Goal: Check status: Check status

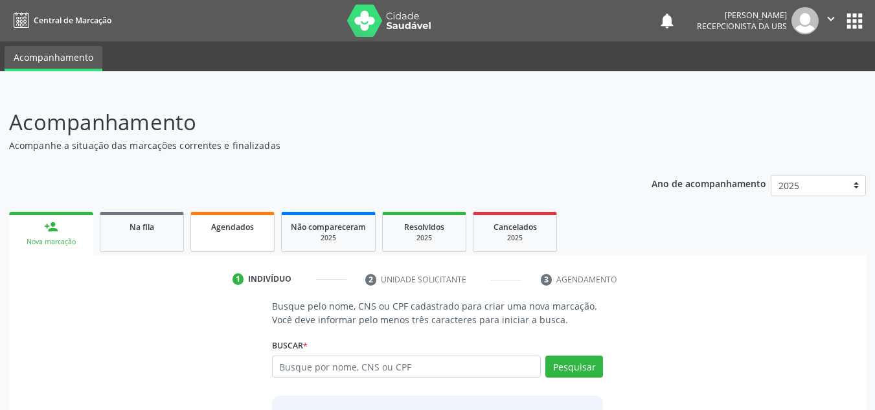
click at [227, 229] on span "Agendados" at bounding box center [232, 226] width 43 height 11
select select "9"
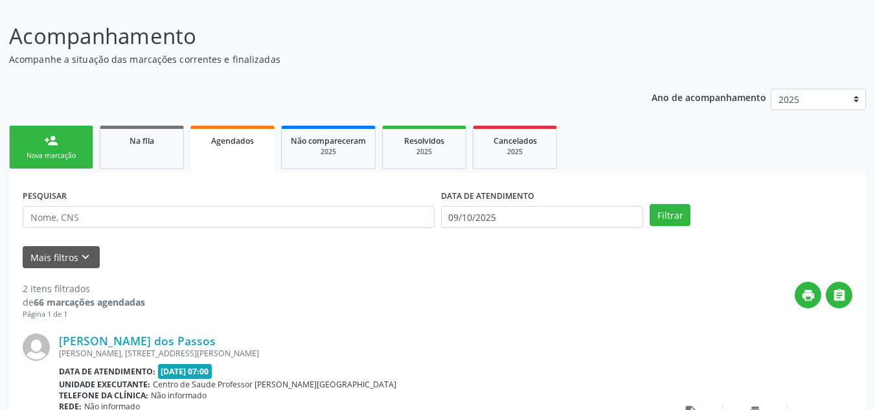
scroll to position [108, 0]
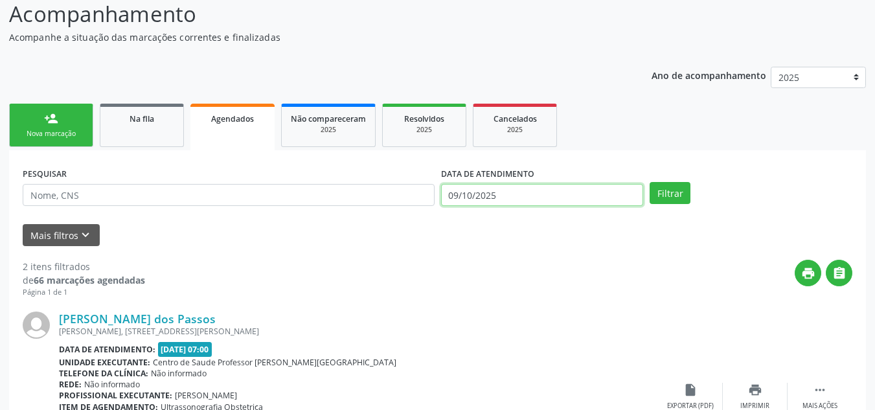
click at [528, 194] on input "09/10/2025" at bounding box center [542, 195] width 203 height 22
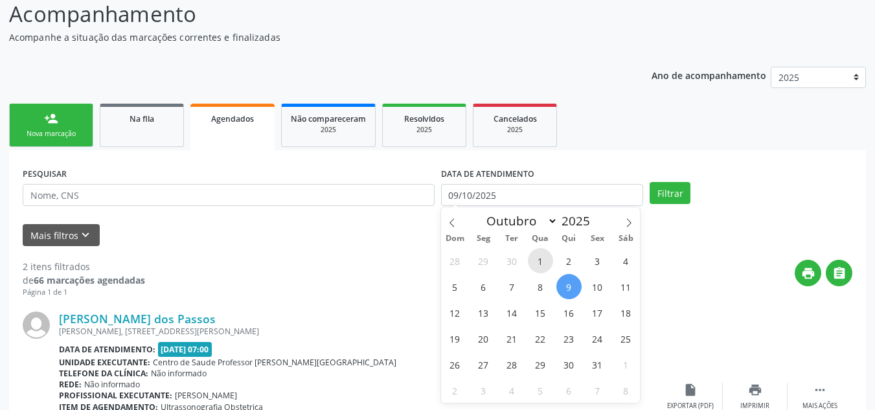
click at [541, 264] on span "1" at bounding box center [540, 260] width 25 height 25
type input "01/10/2025"
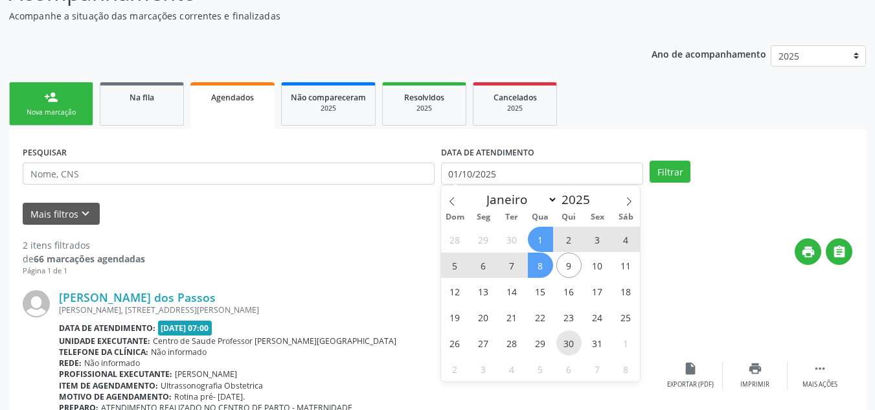
scroll to position [151, 0]
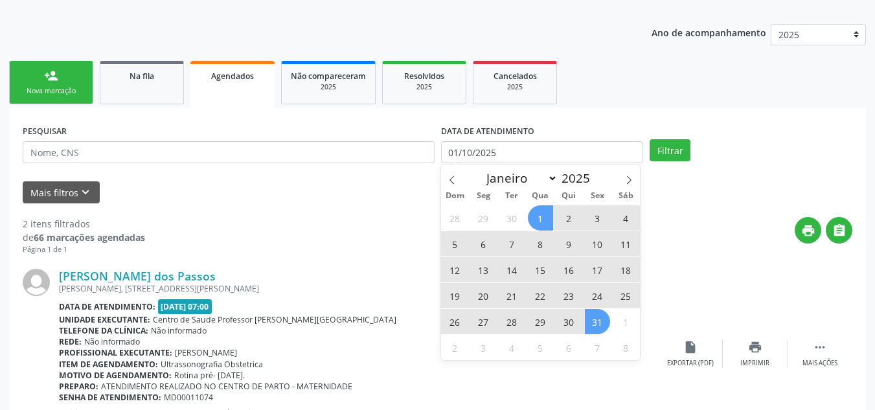
click at [587, 327] on span "31" at bounding box center [597, 321] width 25 height 25
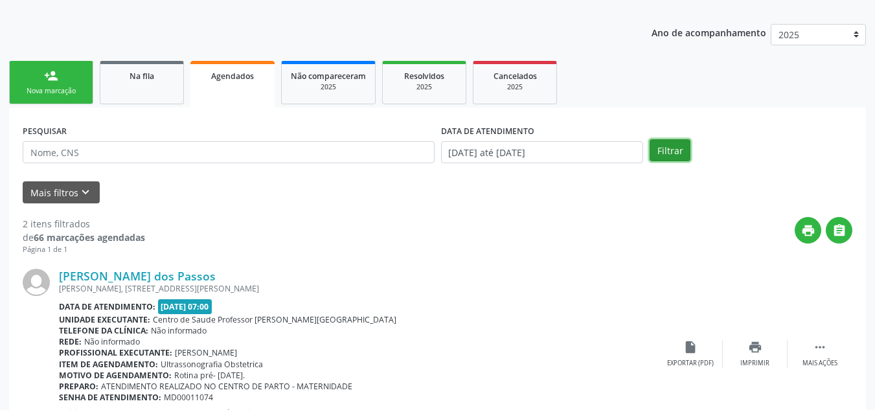
click at [672, 153] on button "Filtrar" at bounding box center [670, 150] width 41 height 22
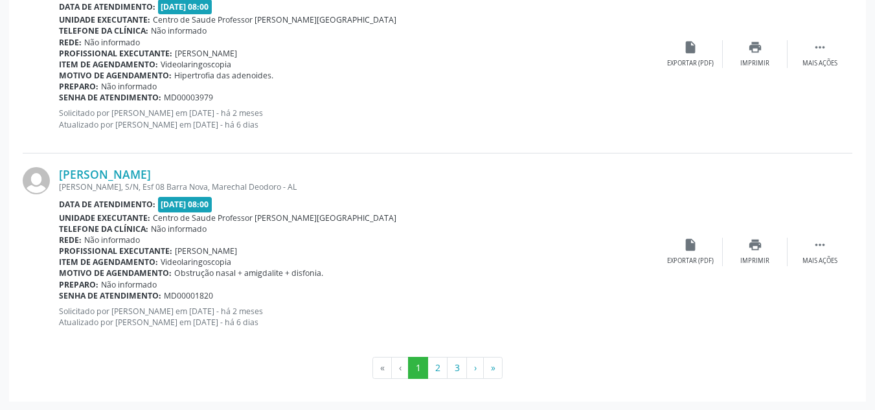
scroll to position [3023, 0]
click at [436, 365] on button "2" at bounding box center [437, 367] width 20 height 22
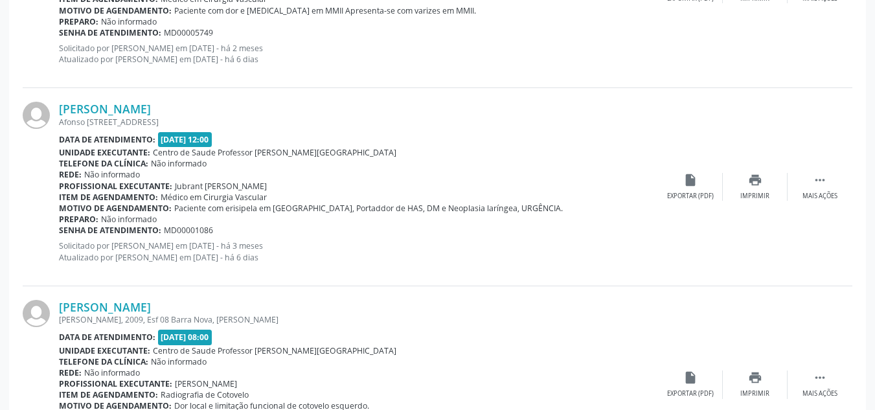
scroll to position [1943, 0]
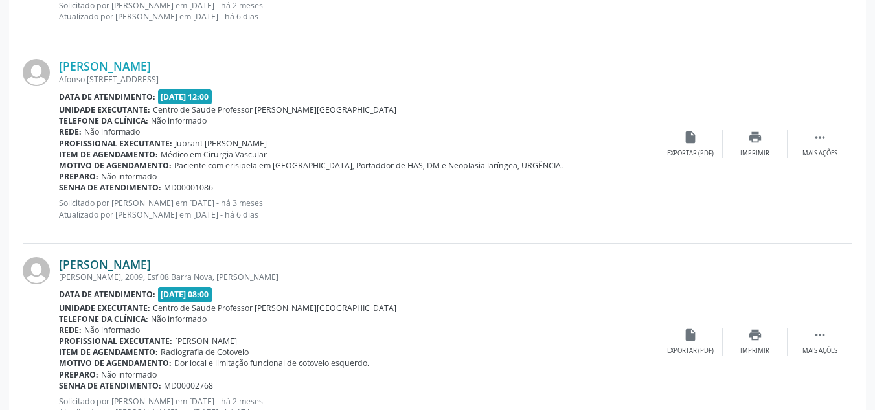
click at [148, 266] on link "[PERSON_NAME]" at bounding box center [105, 264] width 92 height 14
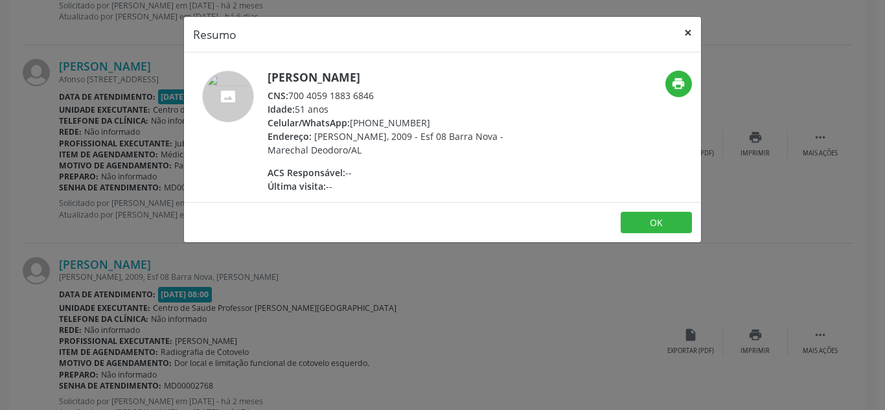
click at [685, 34] on button "×" at bounding box center [688, 33] width 26 height 32
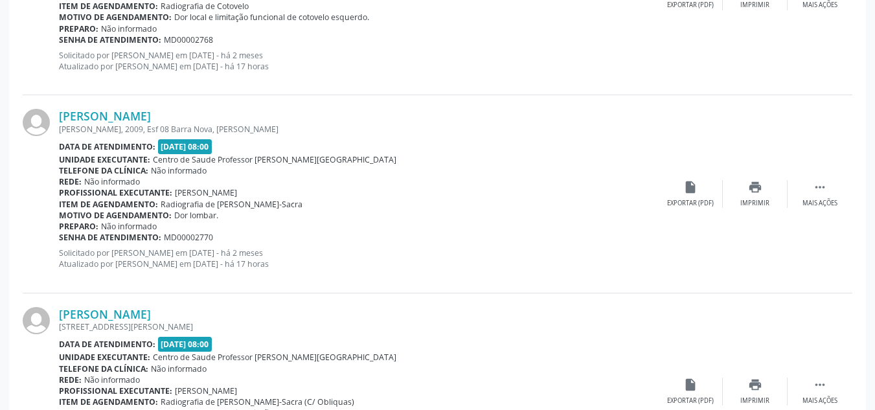
scroll to position [2331, 0]
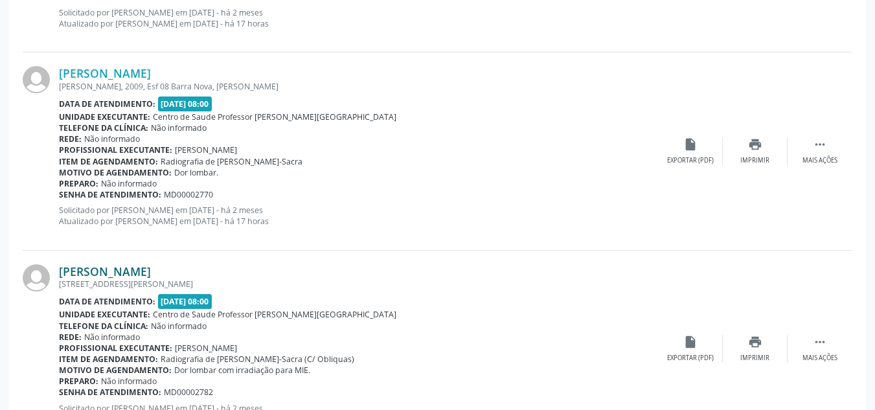
click at [151, 271] on link "[PERSON_NAME]" at bounding box center [105, 271] width 92 height 14
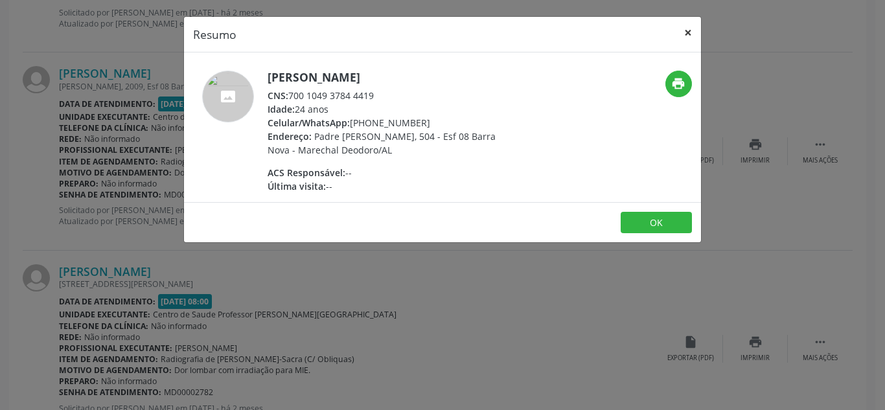
click at [686, 28] on button "×" at bounding box center [688, 33] width 26 height 32
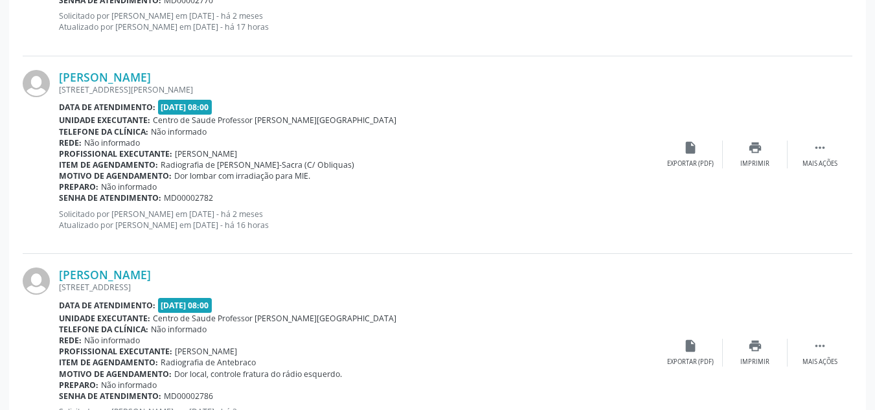
scroll to position [2548, 0]
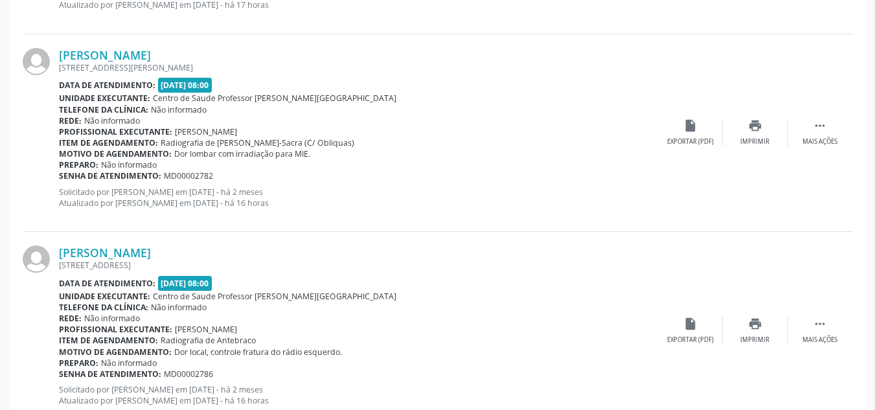
click at [167, 260] on div "[STREET_ADDRESS]" at bounding box center [358, 265] width 599 height 11
click at [121, 251] on link "[PERSON_NAME]" at bounding box center [105, 252] width 92 height 14
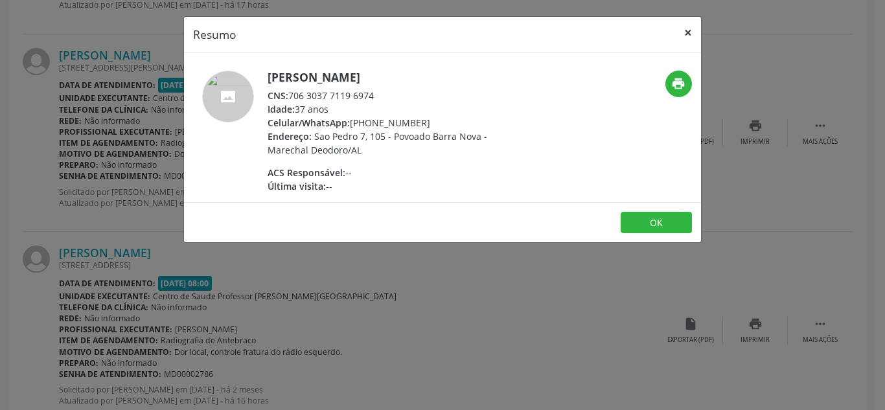
click at [687, 32] on button "×" at bounding box center [688, 33] width 26 height 32
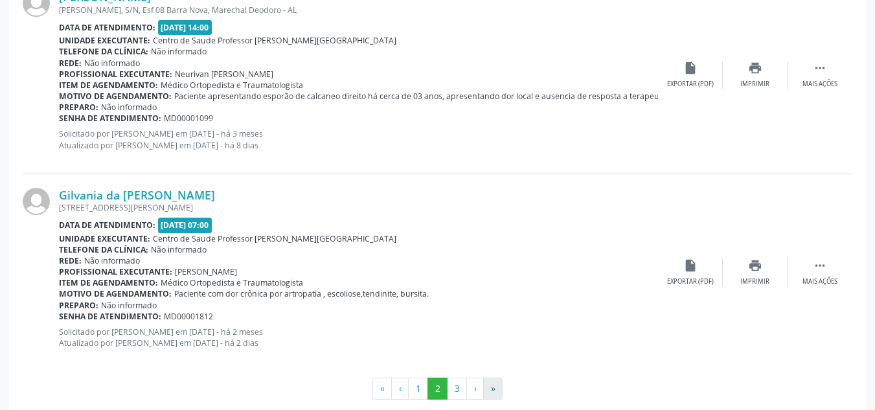
scroll to position [3023, 0]
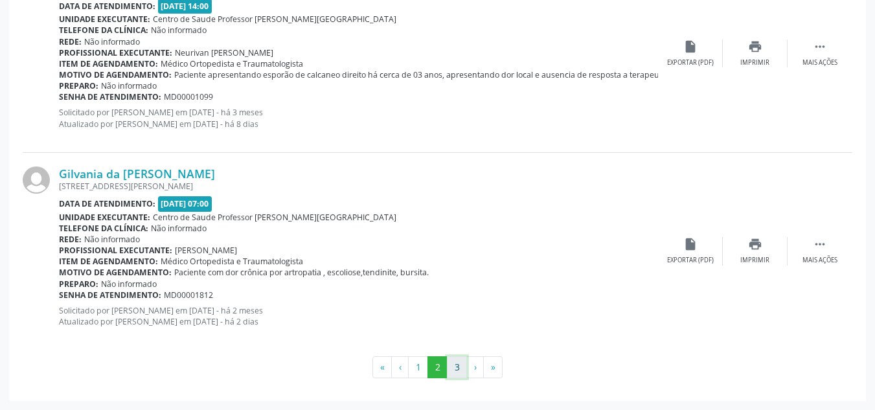
click at [459, 366] on button "3" at bounding box center [457, 367] width 20 height 22
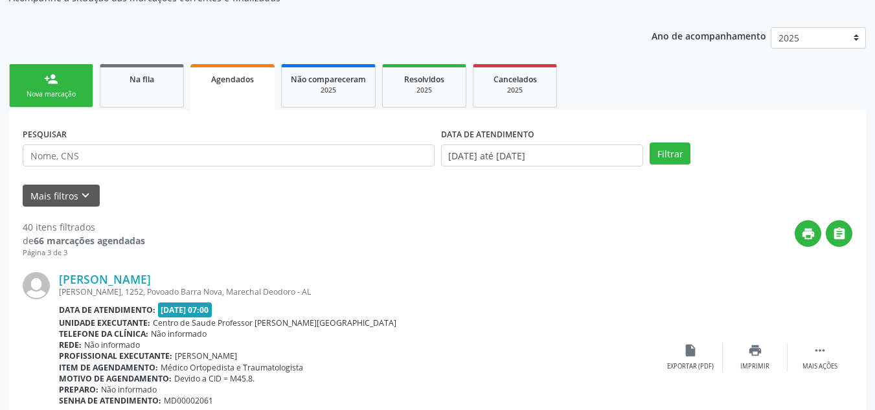
scroll to position [126, 0]
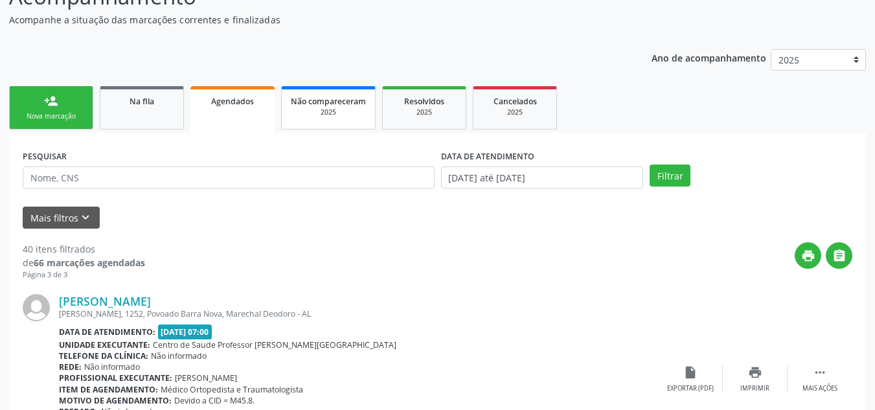
click at [327, 107] on div "Não compareceram" at bounding box center [328, 101] width 75 height 14
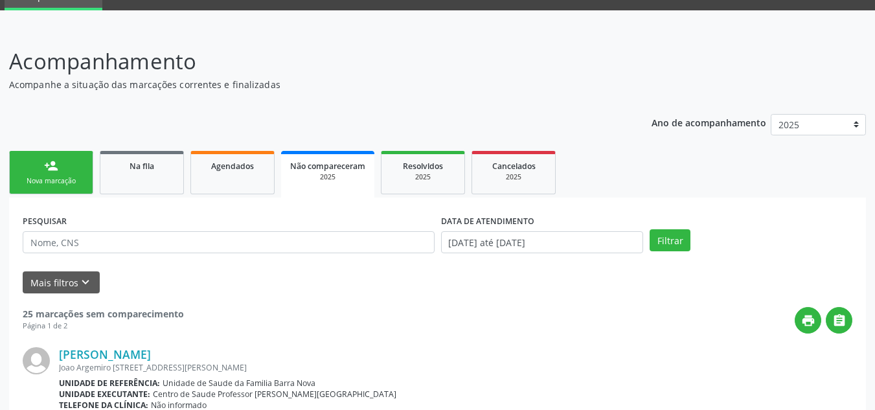
scroll to position [0, 0]
